Goal: Information Seeking & Learning: Learn about a topic

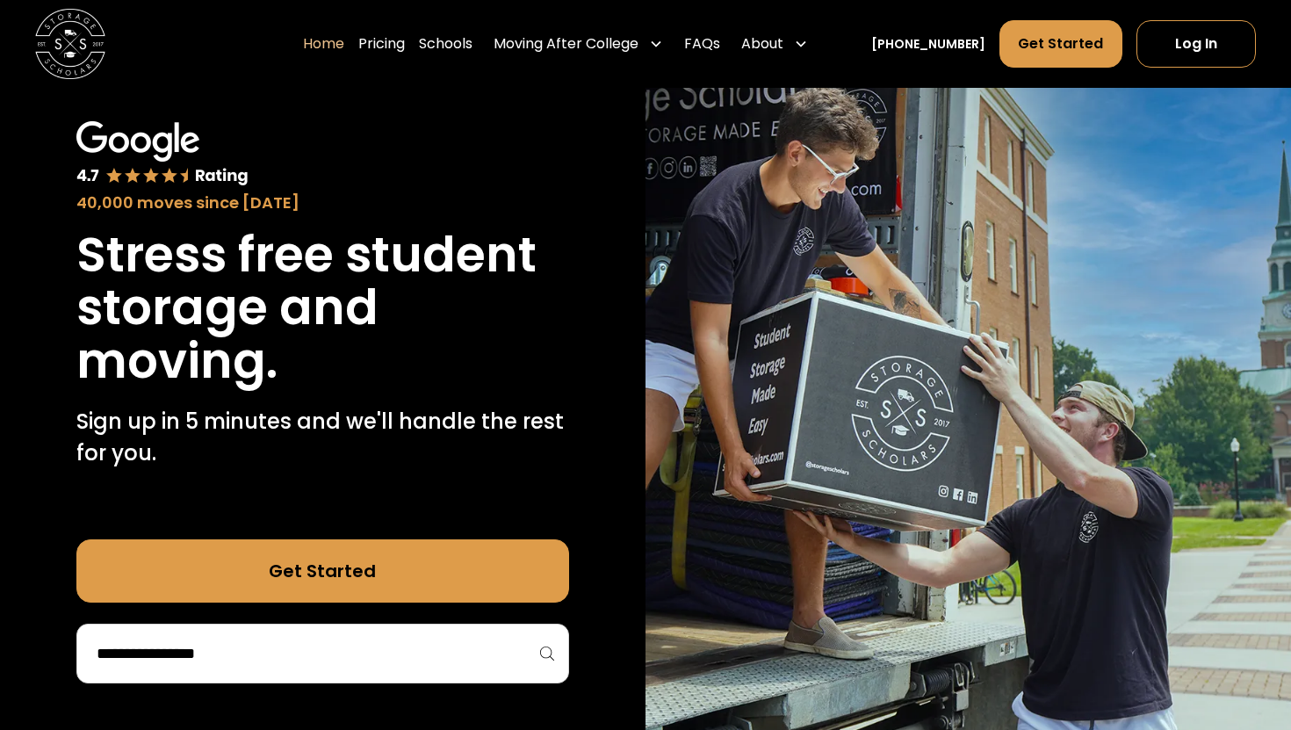
scroll to position [87, 0]
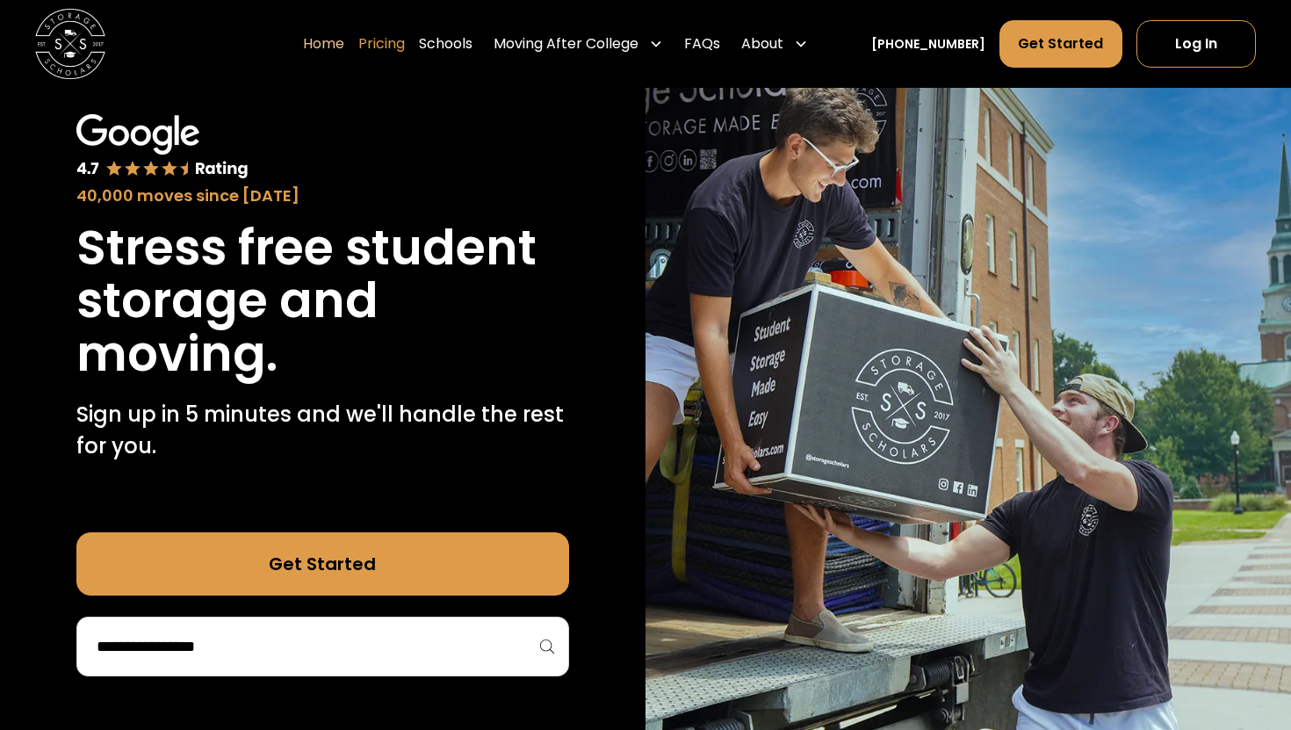
click at [405, 41] on link "Pricing" at bounding box center [381, 43] width 47 height 49
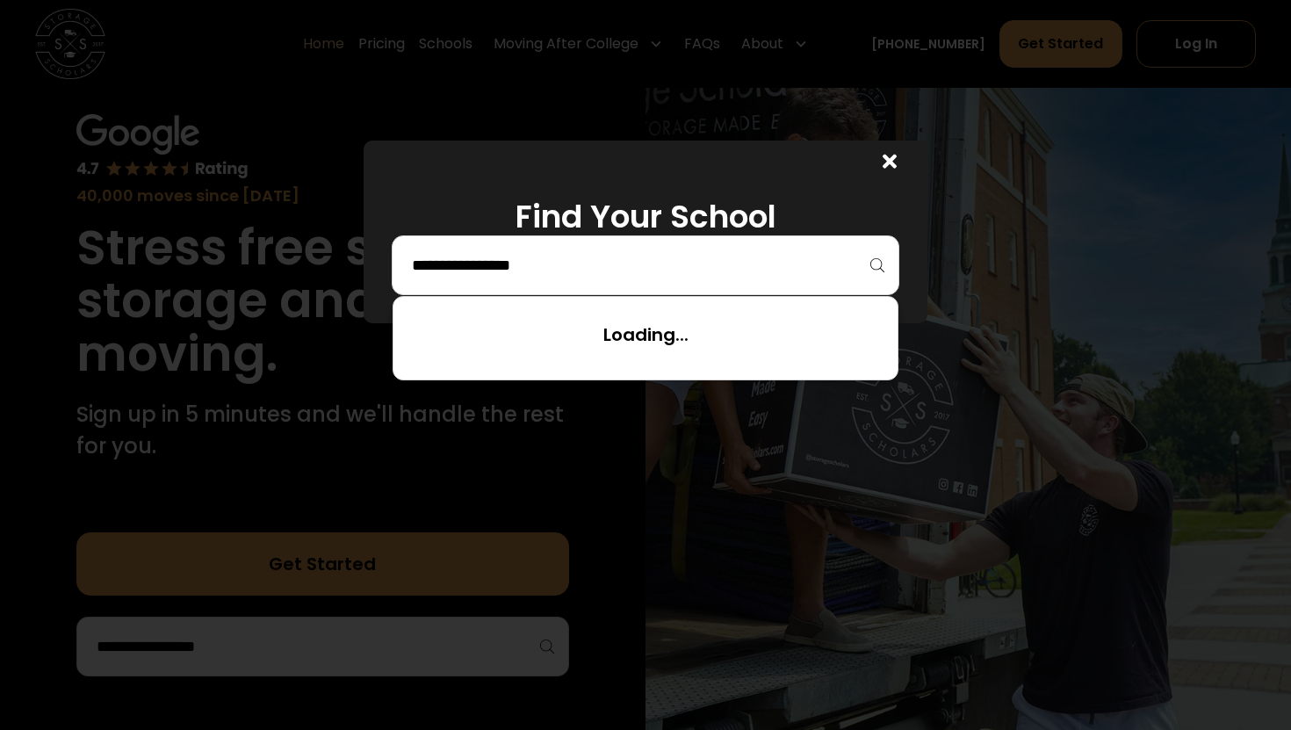
click at [434, 255] on input "search" at bounding box center [645, 265] width 471 height 30
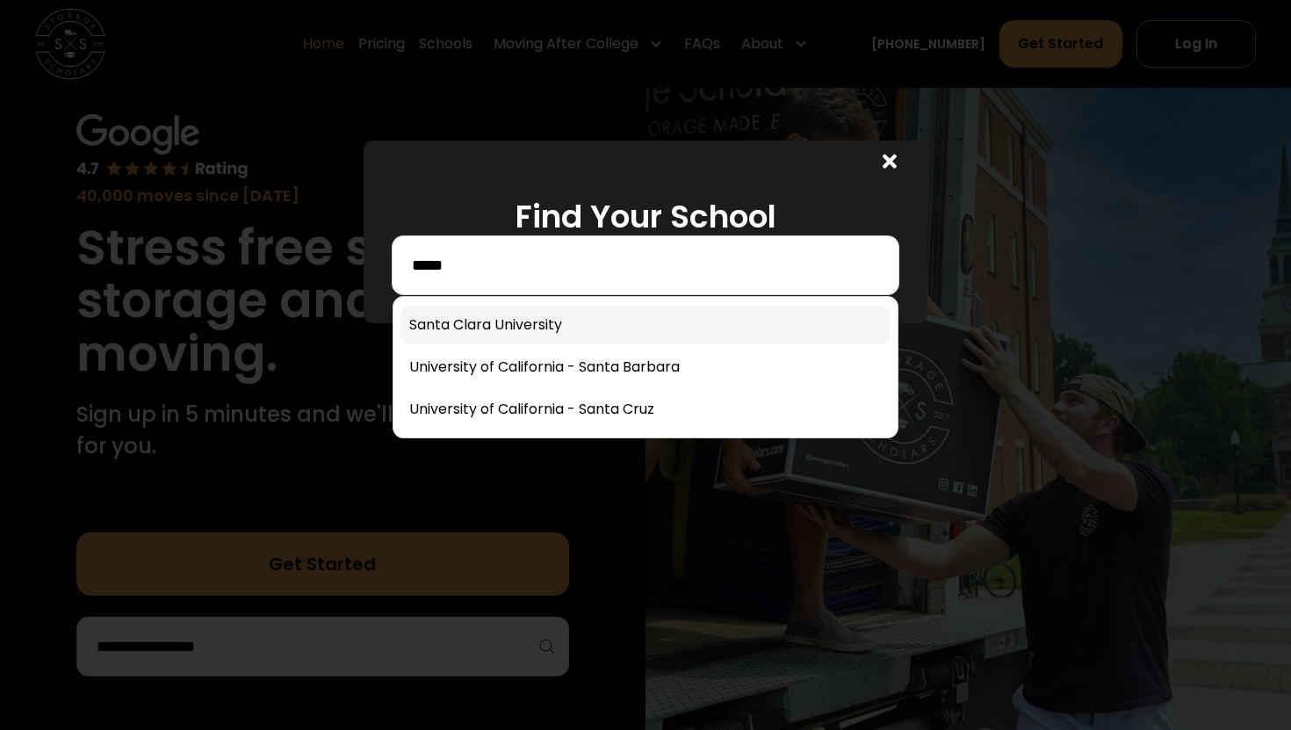
type input "*****"
click at [438, 323] on link at bounding box center [645, 325] width 490 height 39
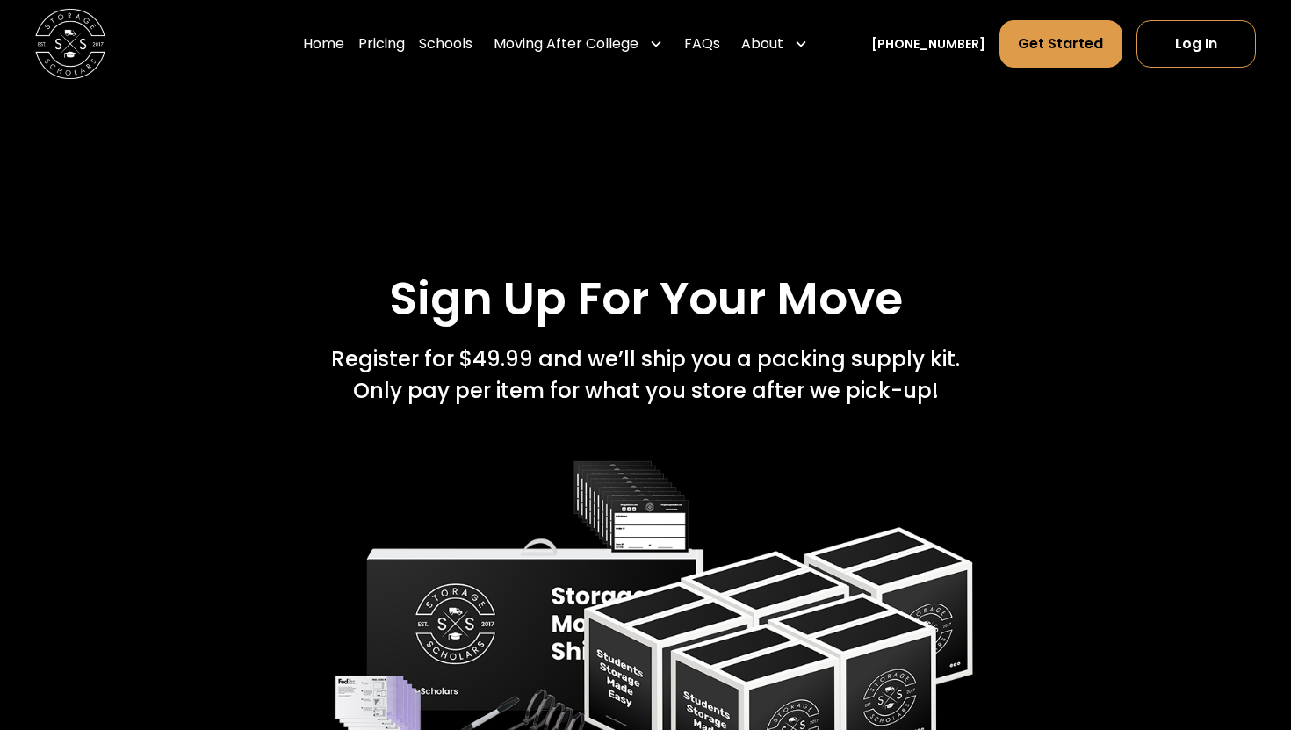
scroll to position [2683, 0]
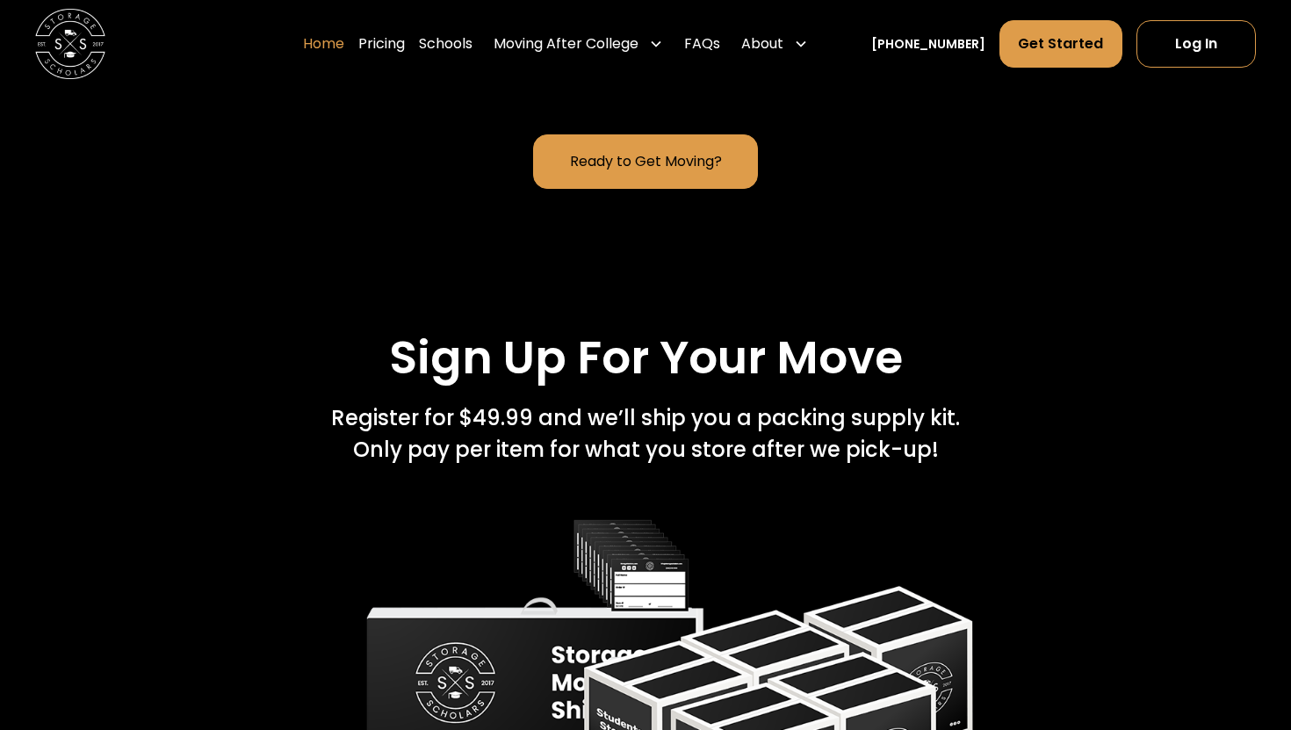
click at [342, 50] on link "Home" at bounding box center [323, 43] width 41 height 49
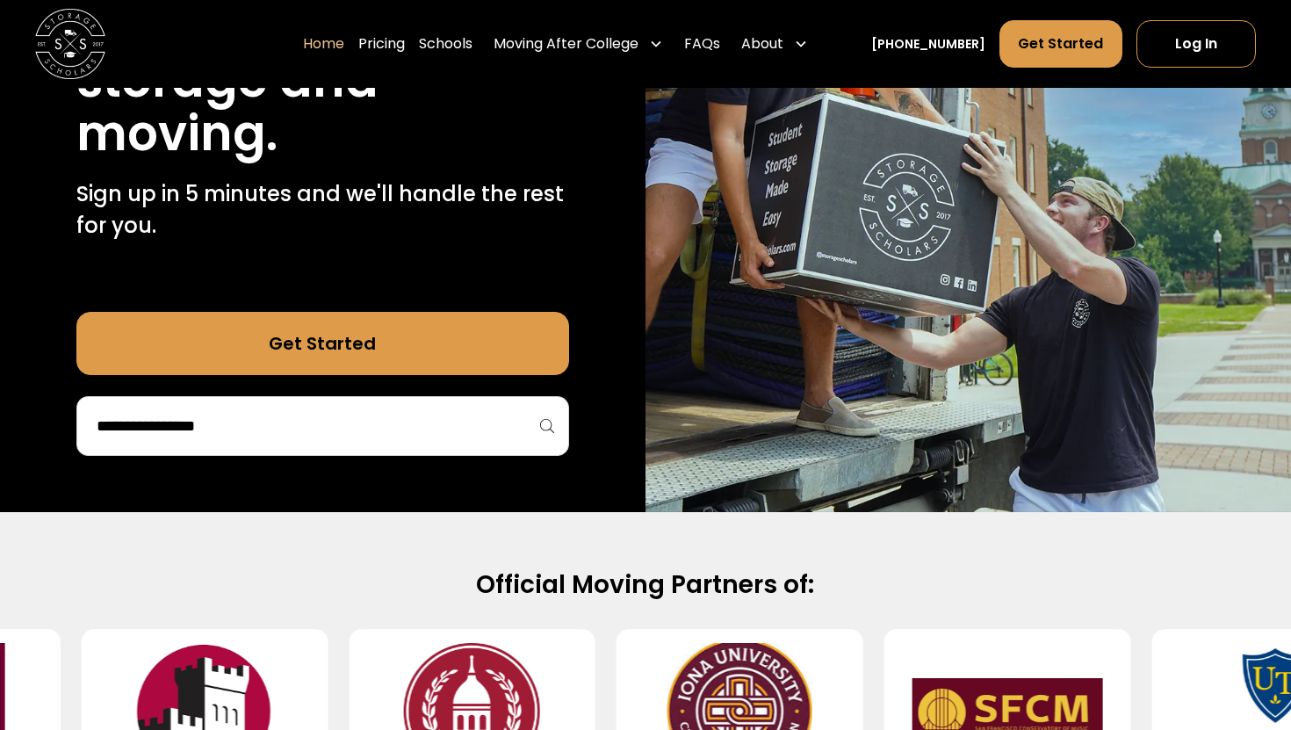
scroll to position [266, 0]
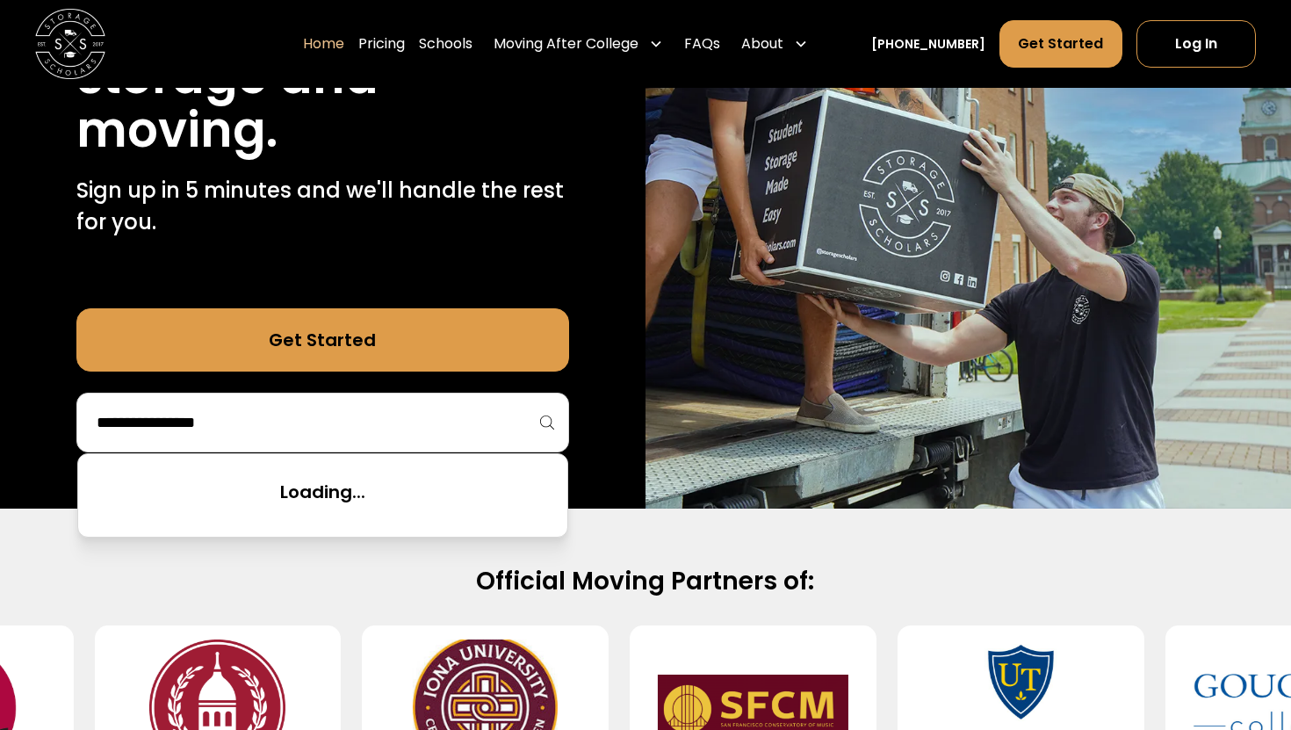
click at [215, 437] on input "search" at bounding box center [323, 422] width 456 height 30
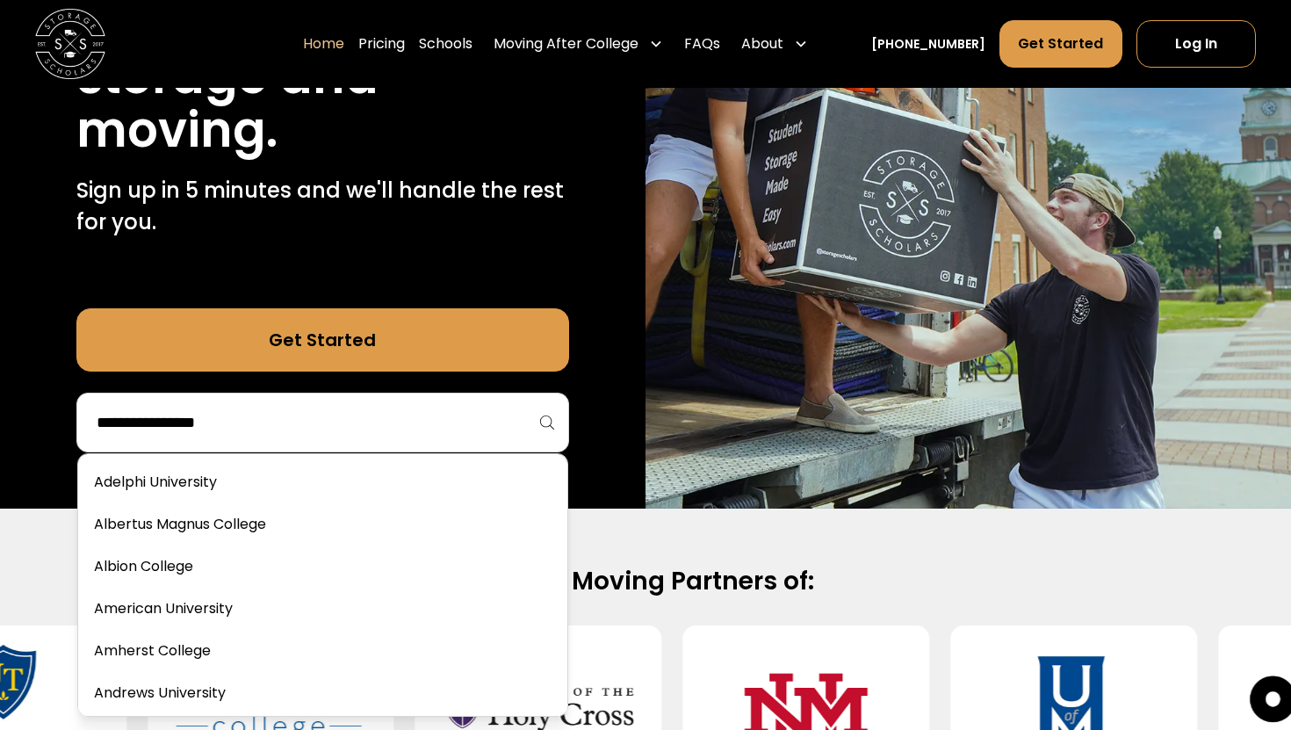
click at [307, 371] on link "Get Started" at bounding box center [322, 339] width 493 height 63
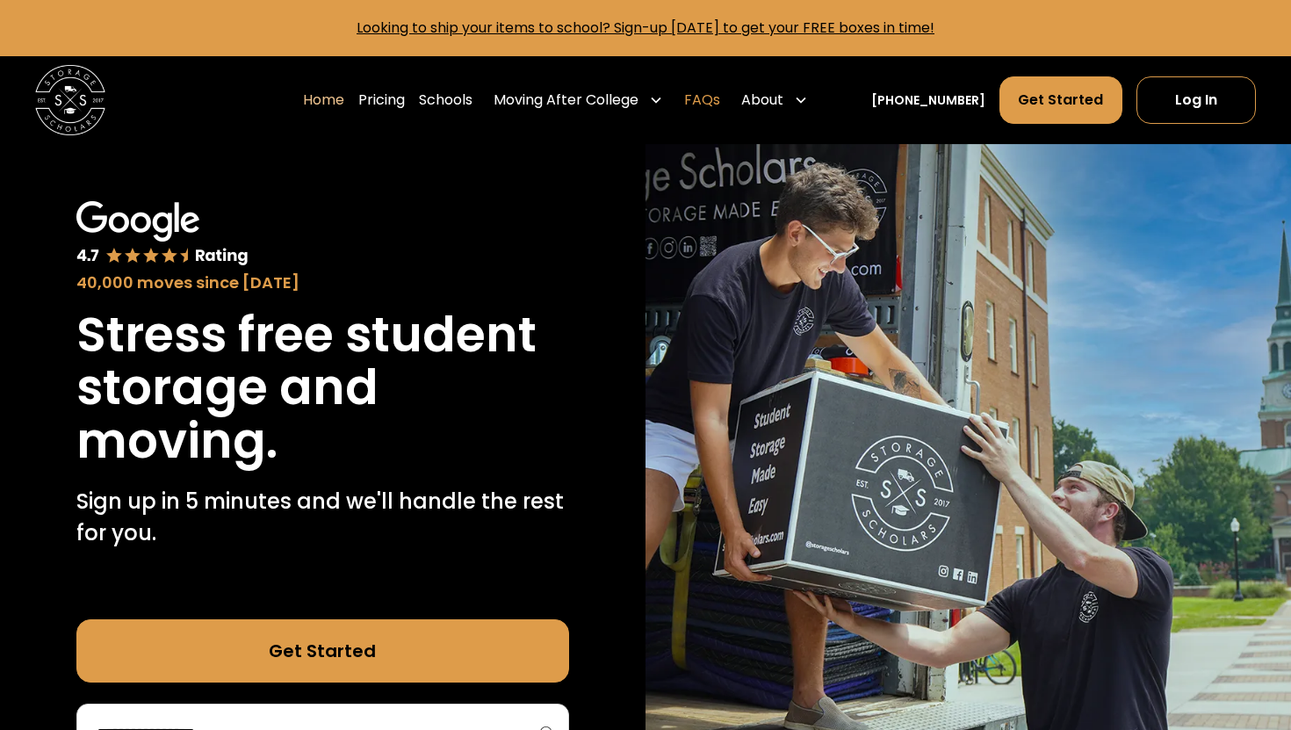
click at [720, 97] on link "FAQs" at bounding box center [702, 100] width 36 height 49
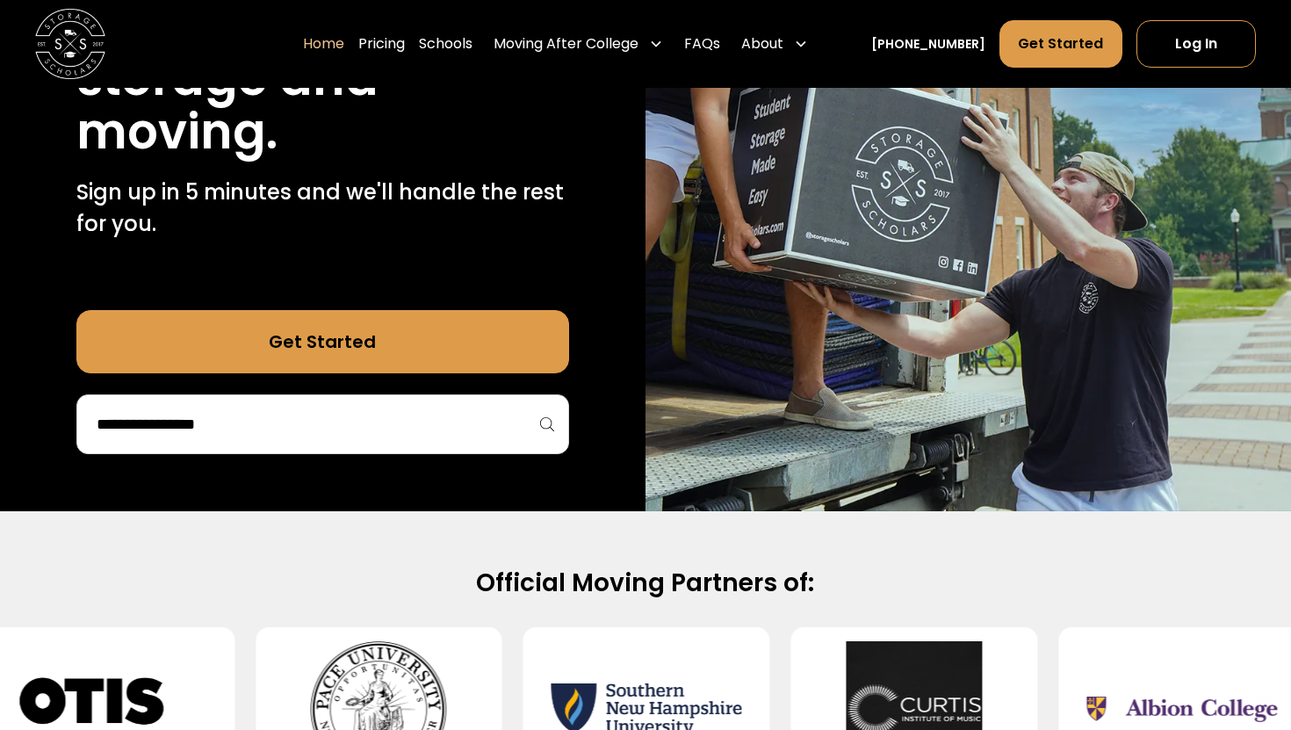
scroll to position [311, 0]
